Goal: Check status

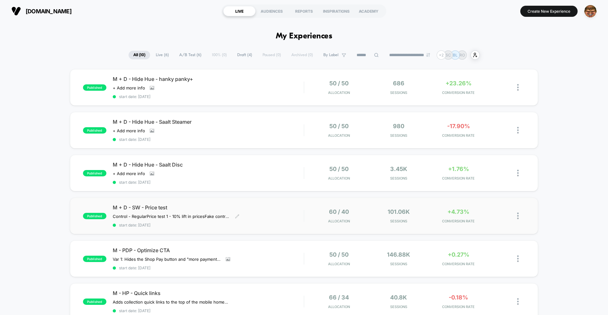
click at [181, 224] on span "start date: [DATE]" at bounding box center [208, 224] width 191 height 5
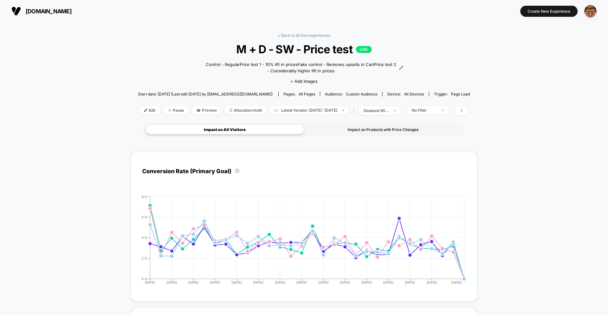
click at [345, 131] on div "Impact on Products with Price Changes" at bounding box center [383, 129] width 158 height 10
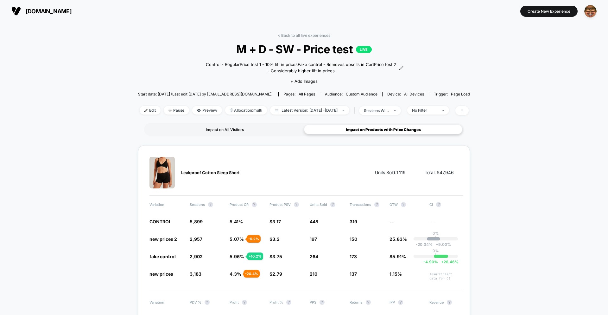
click at [224, 134] on div "Impact on All Visitors" at bounding box center [225, 129] width 158 height 10
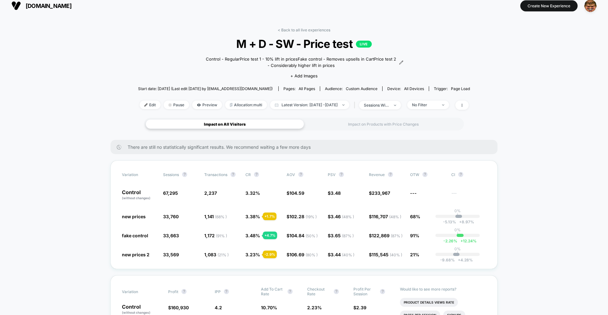
scroll to position [6, 0]
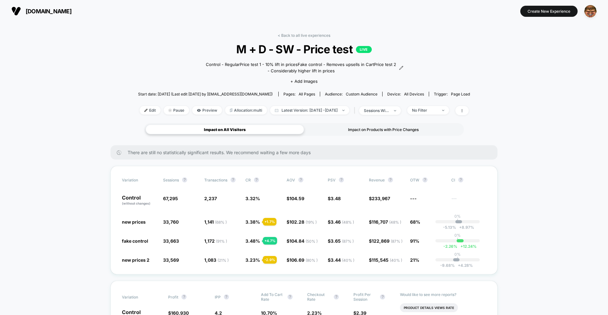
click at [372, 133] on div "Impact on Products with Price Changes" at bounding box center [383, 129] width 158 height 10
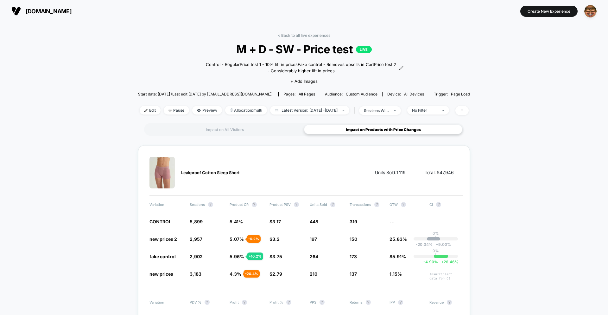
click at [289, 38] on div "< Back to all live experiences M + D - SW - Price test LIVE Control - Regular P…" at bounding box center [304, 78] width 332 height 90
click at [289, 33] on link "< Back to all live experiences" at bounding box center [304, 35] width 53 height 5
